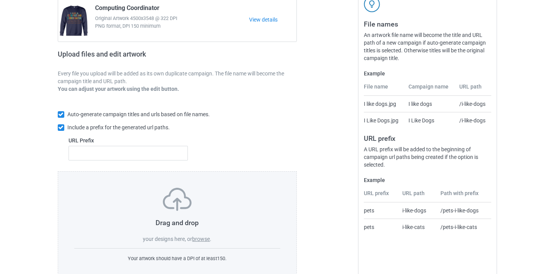
scroll to position [101, 0]
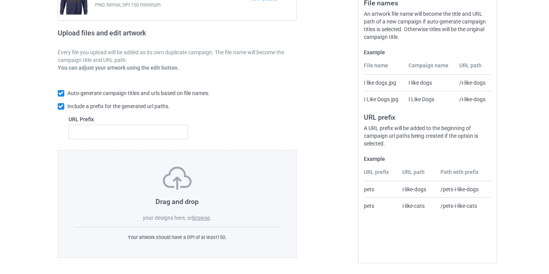
click at [204, 212] on div "Drag and drop your designs here, or browse ." at bounding box center [177, 194] width 206 height 55
click at [203, 218] on label "browse" at bounding box center [201, 218] width 18 height 6
click at [0, 0] on input "browse" at bounding box center [0, 0] width 0 height 0
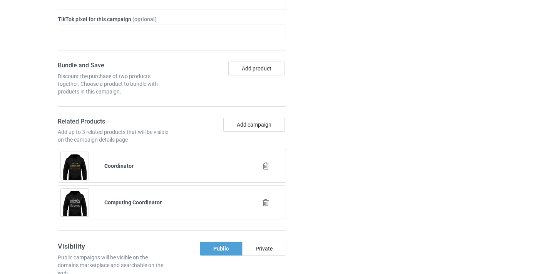
scroll to position [507, 0]
click at [264, 166] on icon at bounding box center [266, 166] width 10 height 8
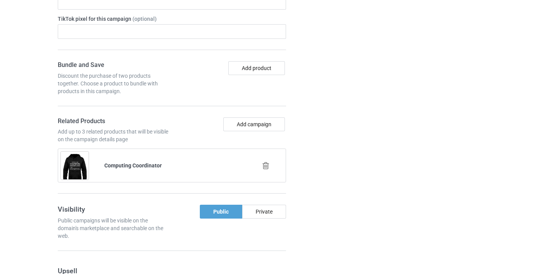
click at [267, 164] on icon at bounding box center [266, 166] width 10 height 8
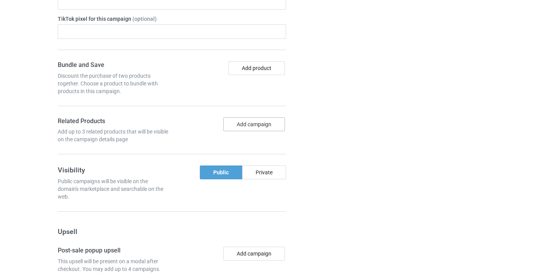
click at [254, 122] on button "Add campaign" at bounding box center [254, 124] width 62 height 14
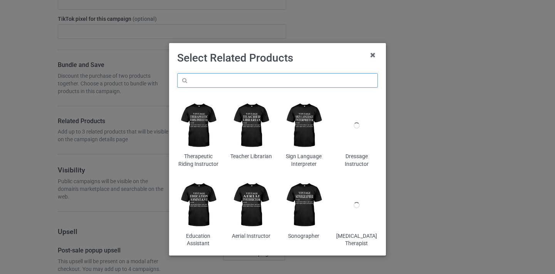
click at [250, 77] on input "text" at bounding box center [277, 80] width 201 height 15
paste input "Zumba Instructor"
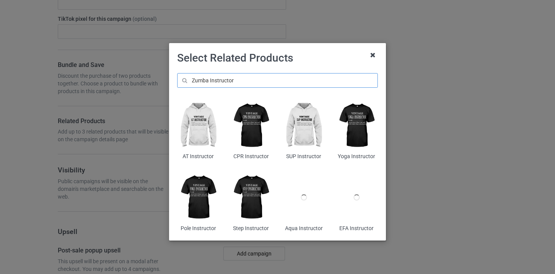
type input "Zumba Instructor"
click at [374, 56] on icon at bounding box center [373, 55] width 12 height 12
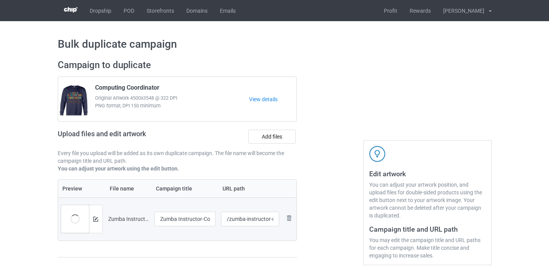
scroll to position [6, 0]
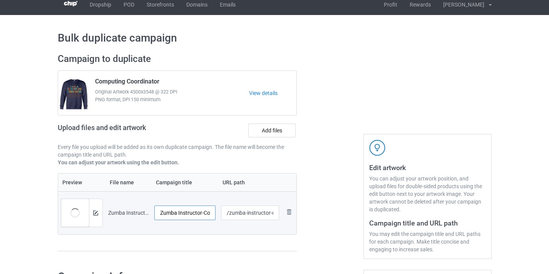
click at [206, 212] on input "Zumba Instructor-Control" at bounding box center [185, 213] width 62 height 15
drag, startPoint x: 206, startPoint y: 212, endPoint x: 284, endPoint y: 217, distance: 78.4
click at [282, 218] on tr "Preview and edit artwork Zumba Instructor-Control.png Zumba Instructor-Control …" at bounding box center [177, 212] width 239 height 43
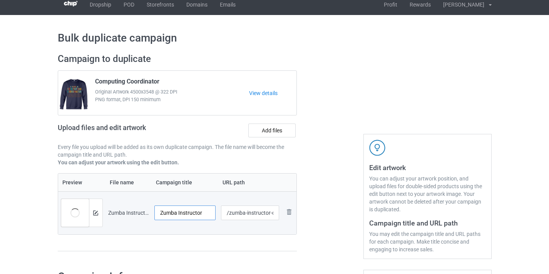
type input "Zumba Instructor"
click at [271, 212] on input "/zumba-instructor-control" at bounding box center [250, 213] width 58 height 15
drag, startPoint x: 271, startPoint y: 212, endPoint x: 302, endPoint y: 216, distance: 31.0
click at [302, 216] on div "Campaign to duplicate Computing Coordinator Original Artwork 4500x3548 @ 322 DP…" at bounding box center [177, 156] width 250 height 217
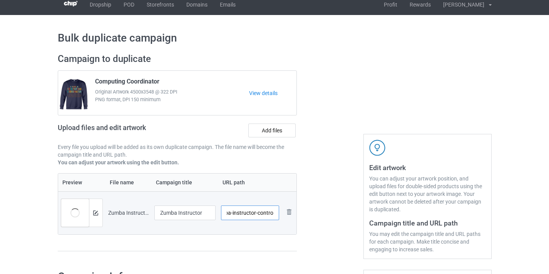
click at [268, 212] on input "/zumba-instructor-control" at bounding box center [250, 213] width 58 height 15
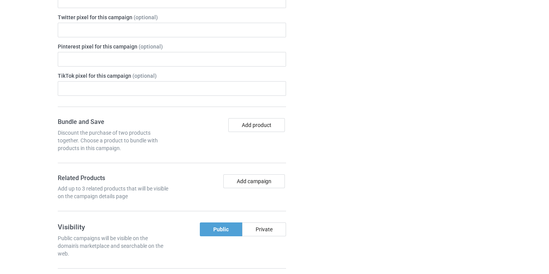
scroll to position [714, 0]
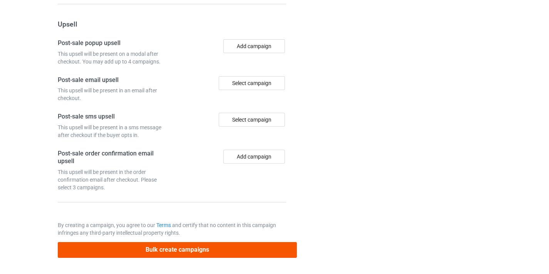
type input "/zumba-instructor10"
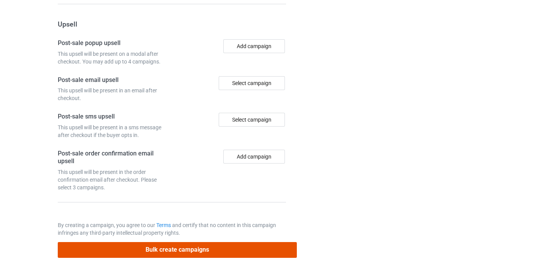
click at [228, 248] on button "Bulk create campaigns" at bounding box center [178, 250] width 240 height 16
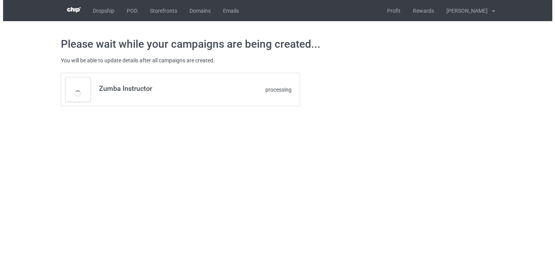
scroll to position [0, 0]
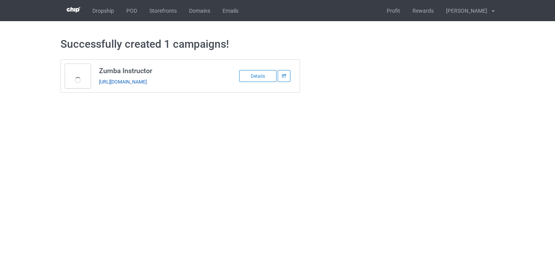
click at [147, 81] on link "[URL][DOMAIN_NAME]" at bounding box center [123, 82] width 48 height 6
click at [147, 84] on link "[URL][DOMAIN_NAME]" at bounding box center [123, 82] width 48 height 6
